Goal: Navigation & Orientation: Find specific page/section

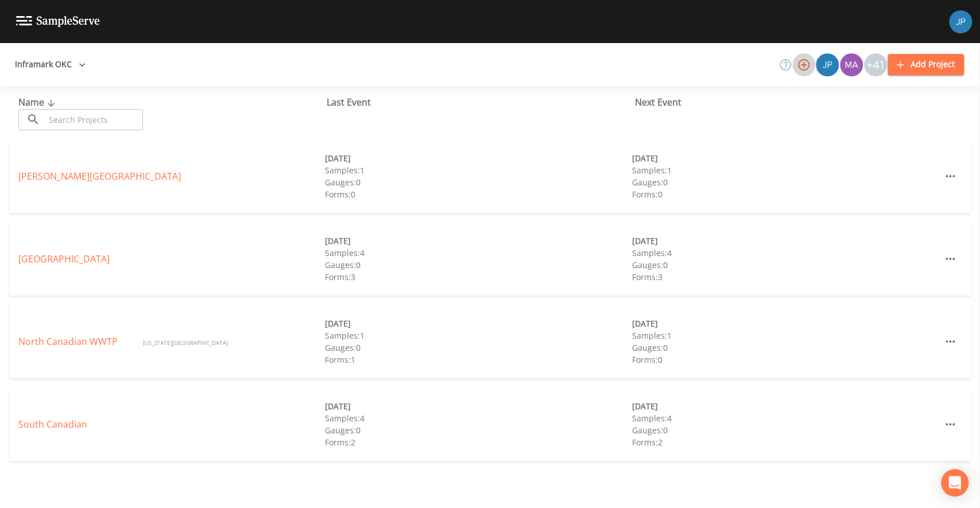
click at [805, 66] on icon "button" at bounding box center [804, 65] width 14 height 14
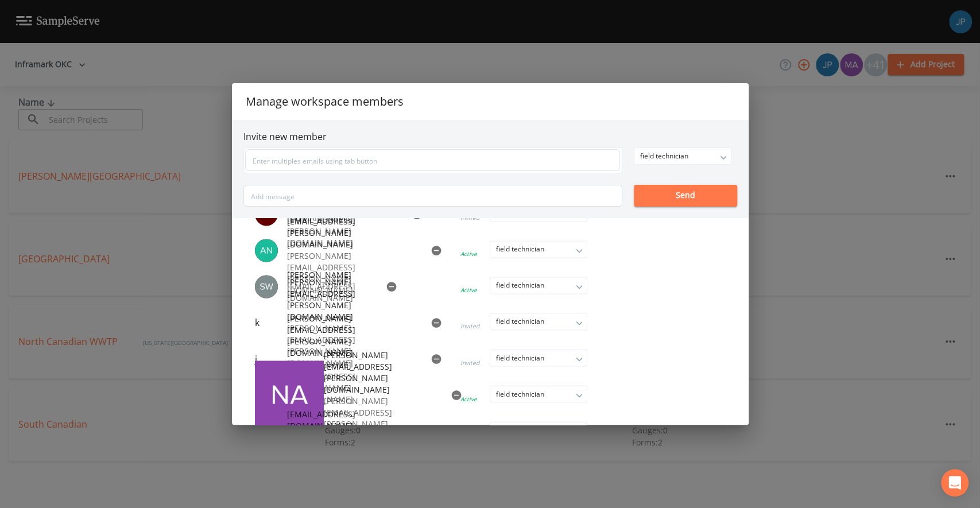
scroll to position [1358, 0]
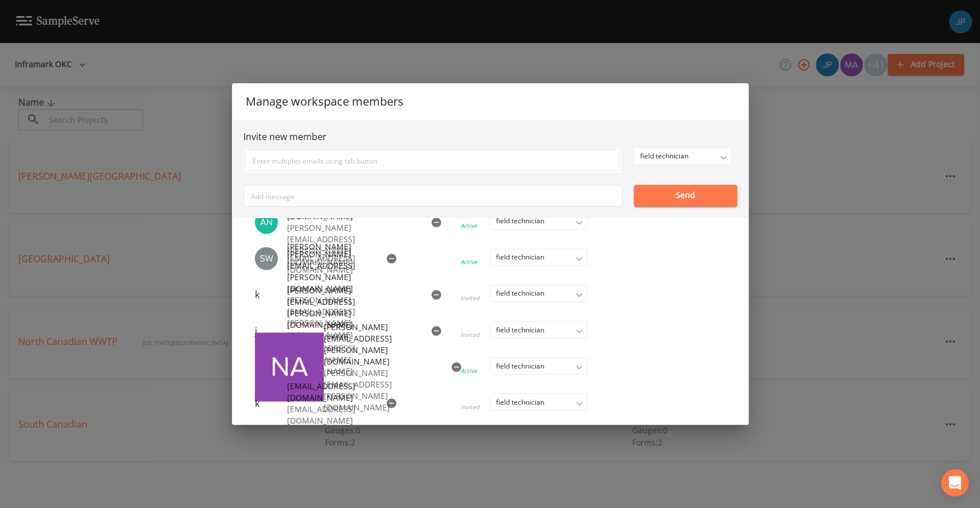
click at [815, 216] on div "Manage workspace members Invite new member field technician owner admin field t…" at bounding box center [490, 254] width 980 height 508
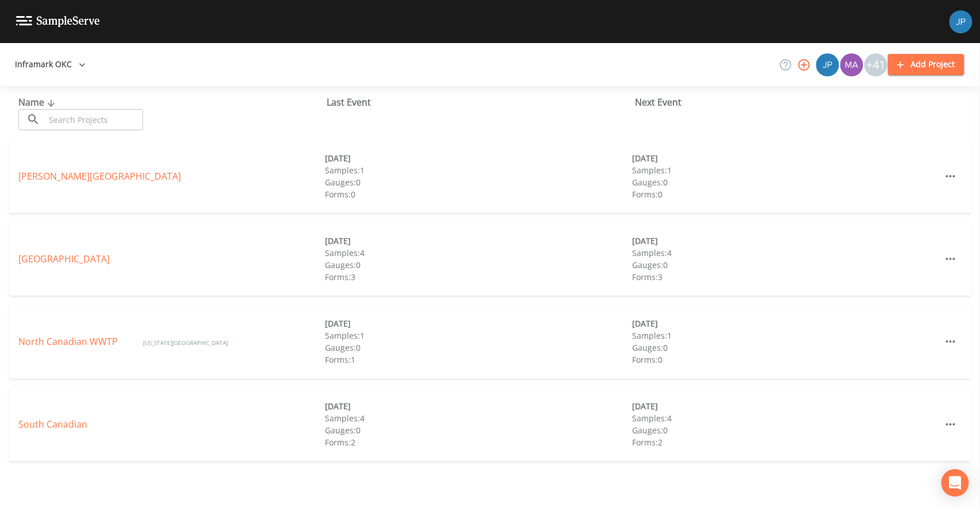
click at [810, 204] on div "Chisholm Creek 10/13/2025 Samples: 1 Gauges: 0 Forms: 0 10/14/2025 Samples: 1 G…" at bounding box center [490, 176] width 962 height 73
click at [537, 286] on div "Deer Creek 10/13/2025 Samples: 4 Gauges: 0 Forms: 3 10/14/2025 Samples: 4 Gauge…" at bounding box center [490, 258] width 962 height 73
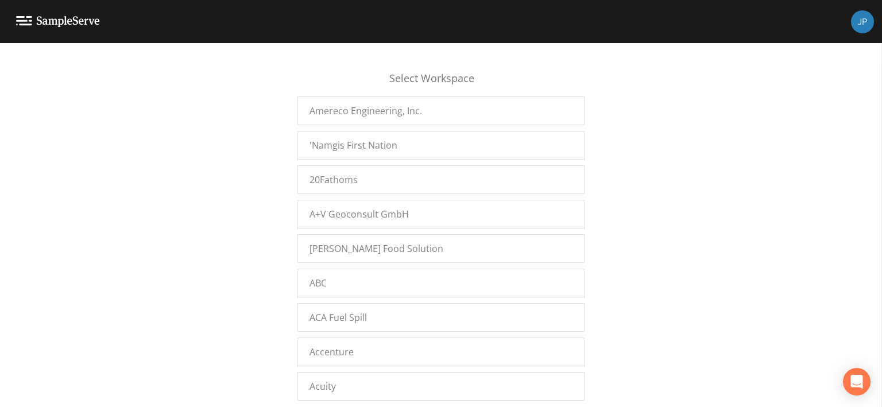
click at [238, 175] on div "Select Workspace Amereco Engineering, Inc. 'Namgis First Nation 20Fathoms A+V G…" at bounding box center [441, 228] width 882 height 350
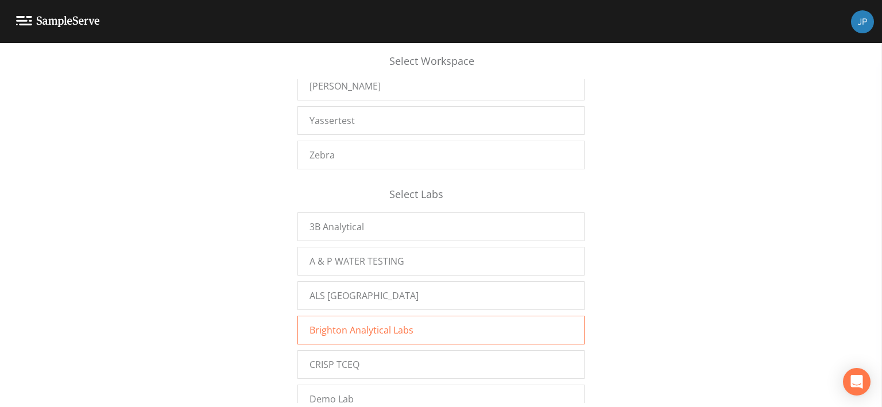
scroll to position [19375, 0]
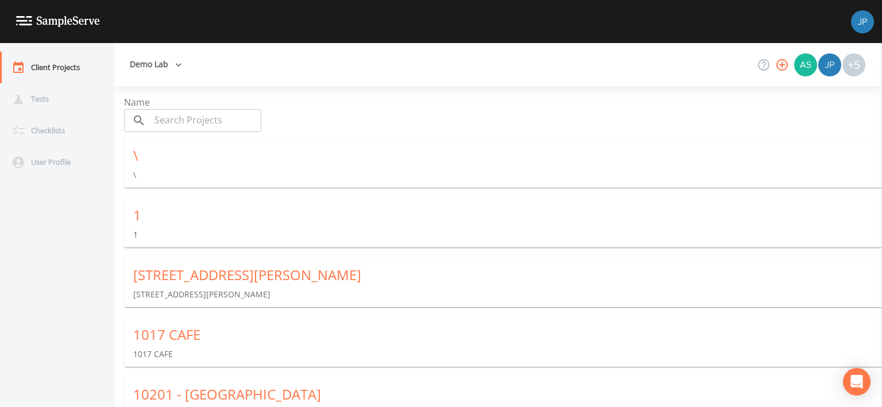
click at [329, 92] on div "Name ​ ​ \ \ 1 1 10115 BELKNAP ROAD 10115 BELKNAP ROAD 1017 CAFE 1017 CAFE 1020…" at bounding box center [498, 246] width 767 height 321
click at [326, 108] on div "Name ​ ​" at bounding box center [507, 113] width 767 height 37
